Goal: Information Seeking & Learning: Learn about a topic

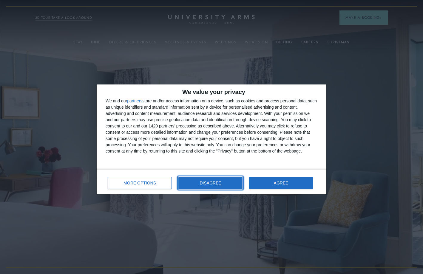
click at [204, 183] on span "DISAGREE" at bounding box center [210, 183] width 21 height 4
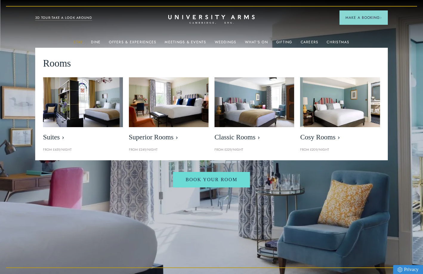
click at [79, 40] on link "Stay" at bounding box center [77, 44] width 9 height 8
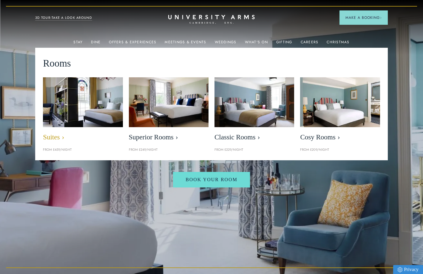
click at [91, 105] on img at bounding box center [83, 101] width 92 height 57
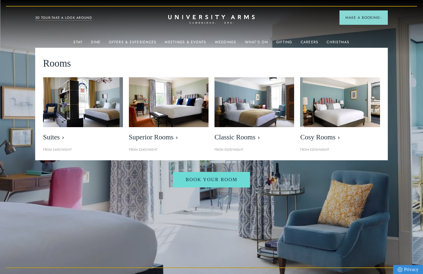
click at [83, 42] on link "Stay" at bounding box center [77, 44] width 9 height 8
